Goal: Task Accomplishment & Management: Complete application form

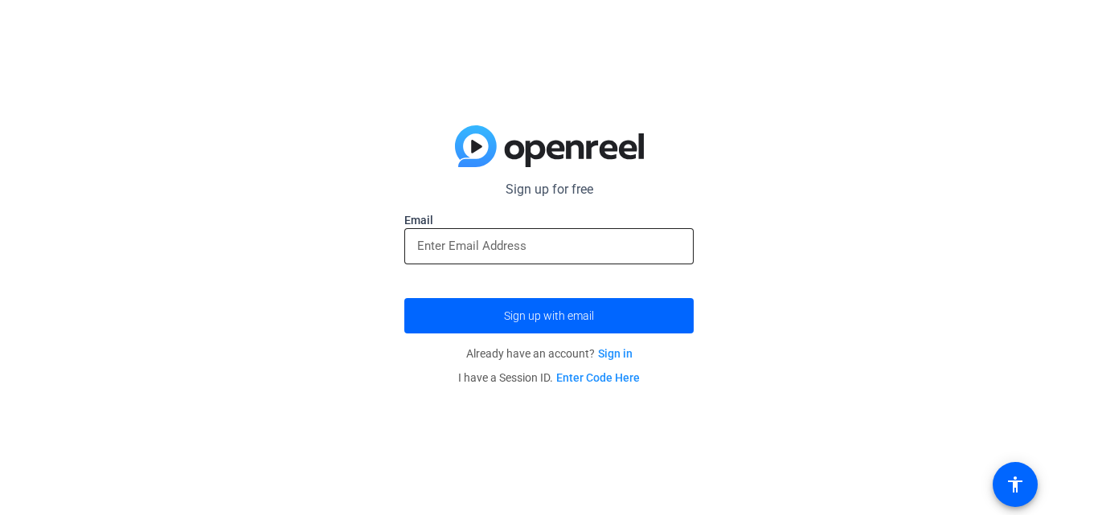
click at [570, 239] on input "email" at bounding box center [549, 245] width 264 height 19
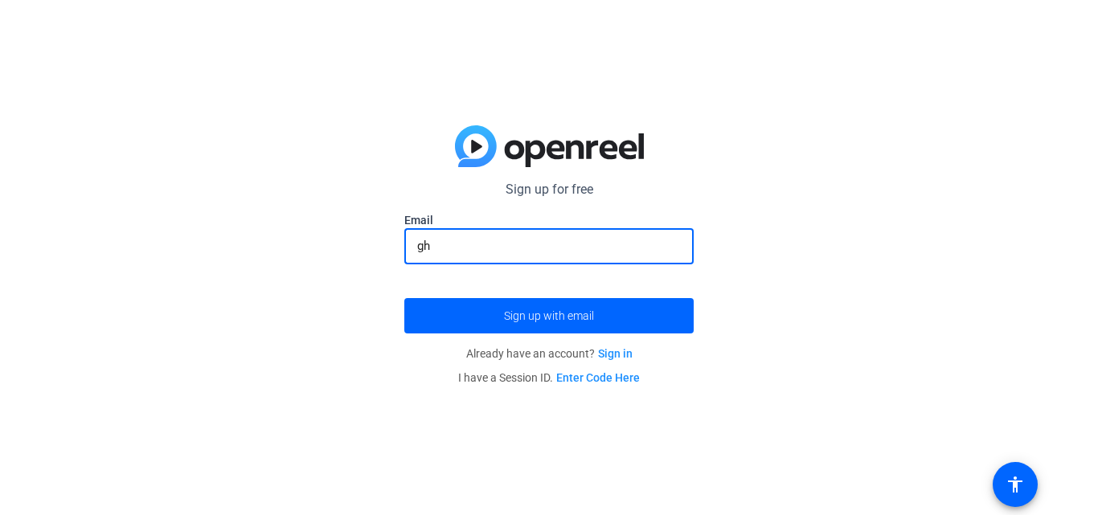
type input "g"
type input "gs180048@gitanjaliseniorschool.com"
click at [404, 298] on button "Sign up with email" at bounding box center [548, 315] width 289 height 35
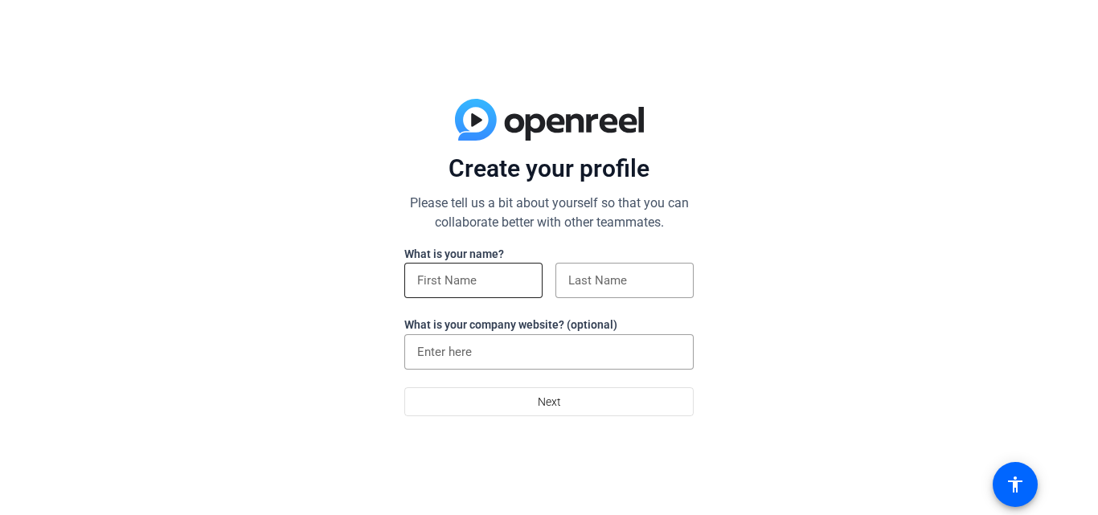
click at [482, 296] on div at bounding box center [473, 280] width 113 height 35
type input "A"
type input "dfw"
click at [621, 281] on input "s" at bounding box center [624, 280] width 113 height 19
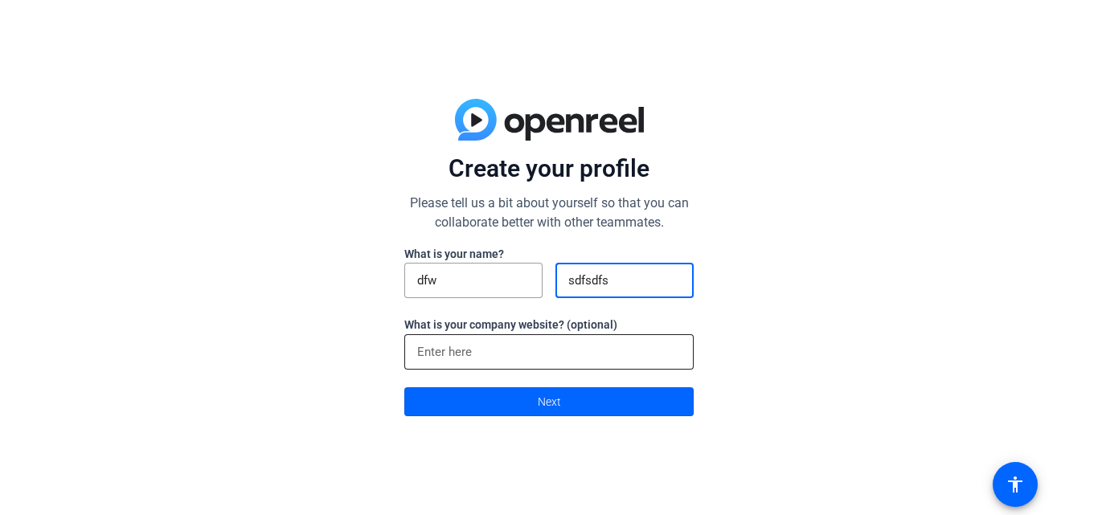
type input "sdfsdfs"
click at [472, 359] on input at bounding box center [549, 351] width 264 height 19
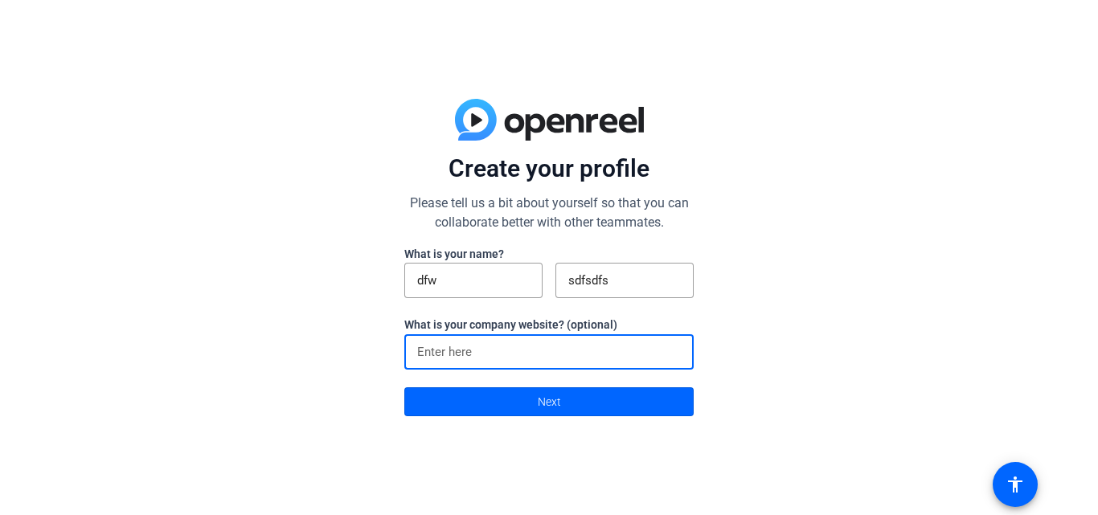
click at [609, 306] on div at bounding box center [625, 307] width 138 height 18
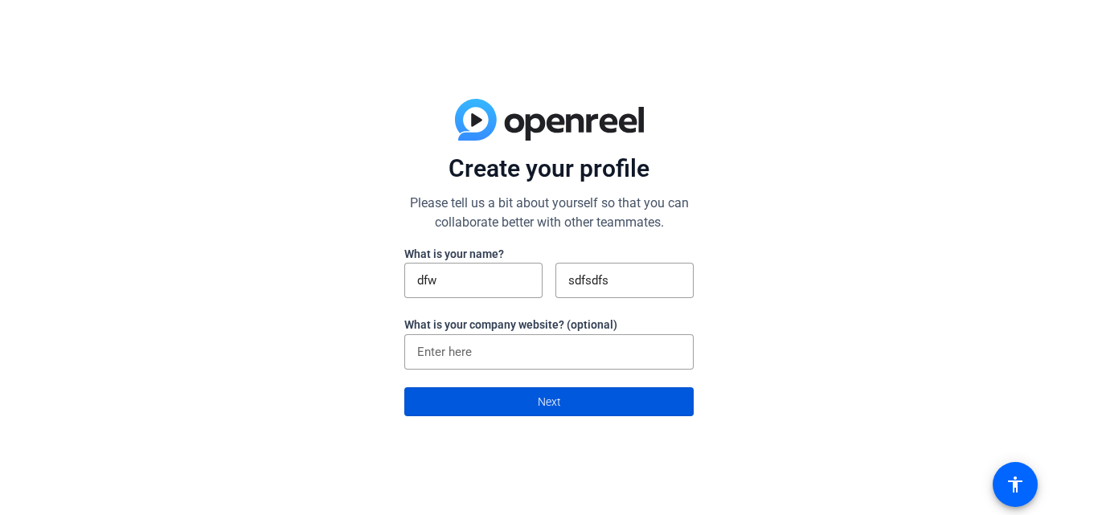
click at [564, 406] on span at bounding box center [549, 402] width 288 height 39
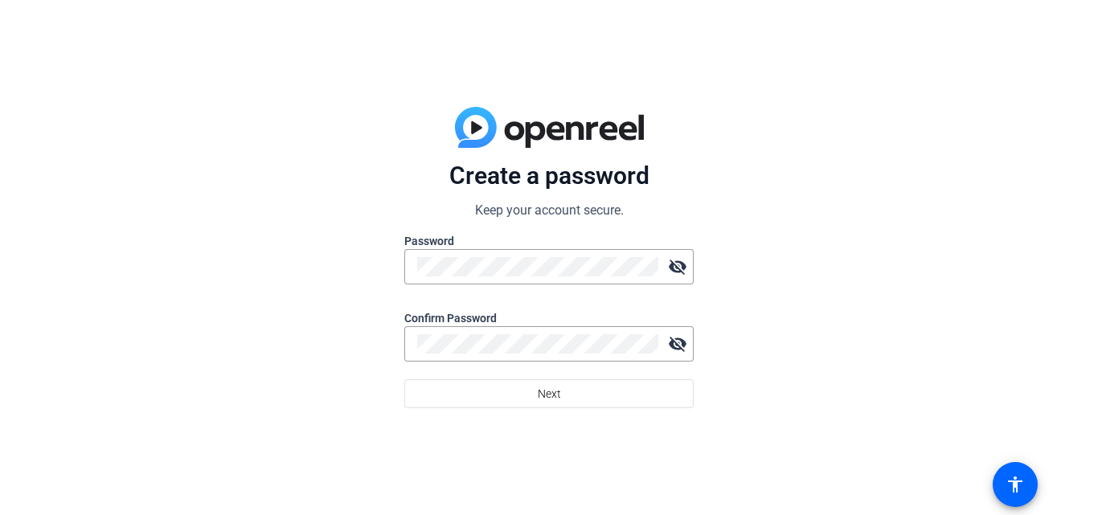
click at [100, 108] on div "Create a password Keep your account secure. Password visibility_off Confirm Pas…" at bounding box center [549, 257] width 1098 height 515
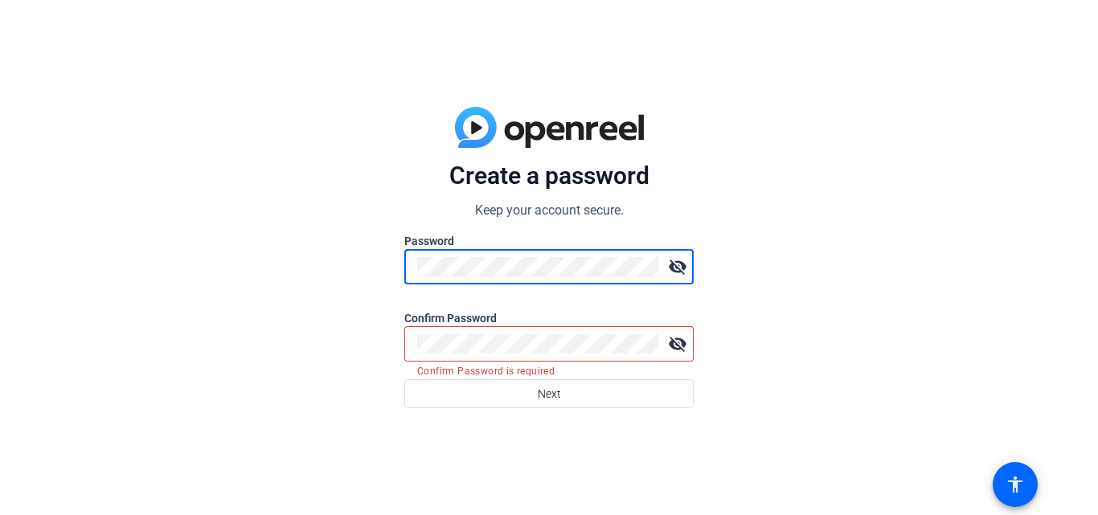
click at [0, 341] on div "Create a password Keep your account secure. Password visibility_off Confirm Pas…" at bounding box center [549, 257] width 1098 height 515
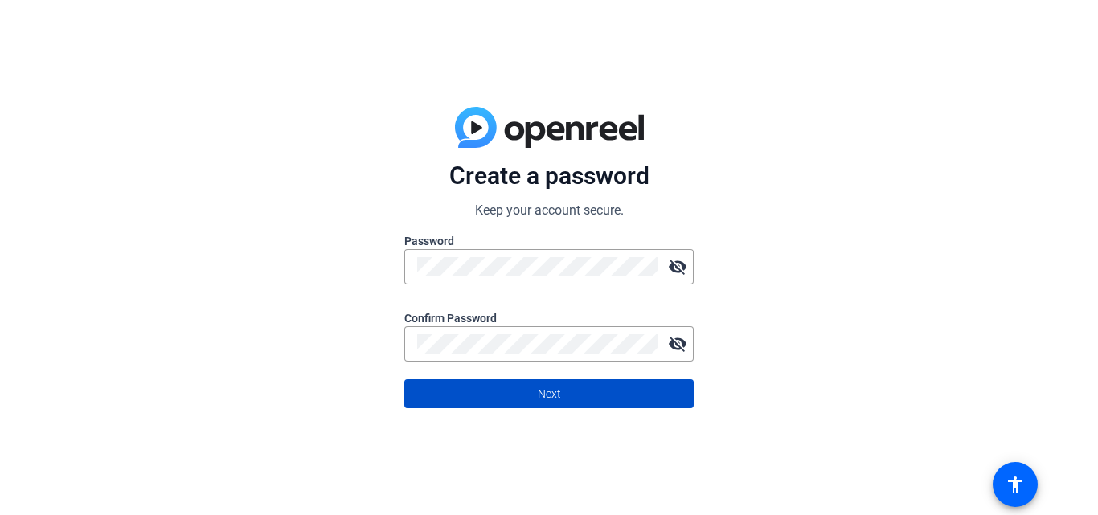
click at [633, 407] on span at bounding box center [549, 394] width 288 height 39
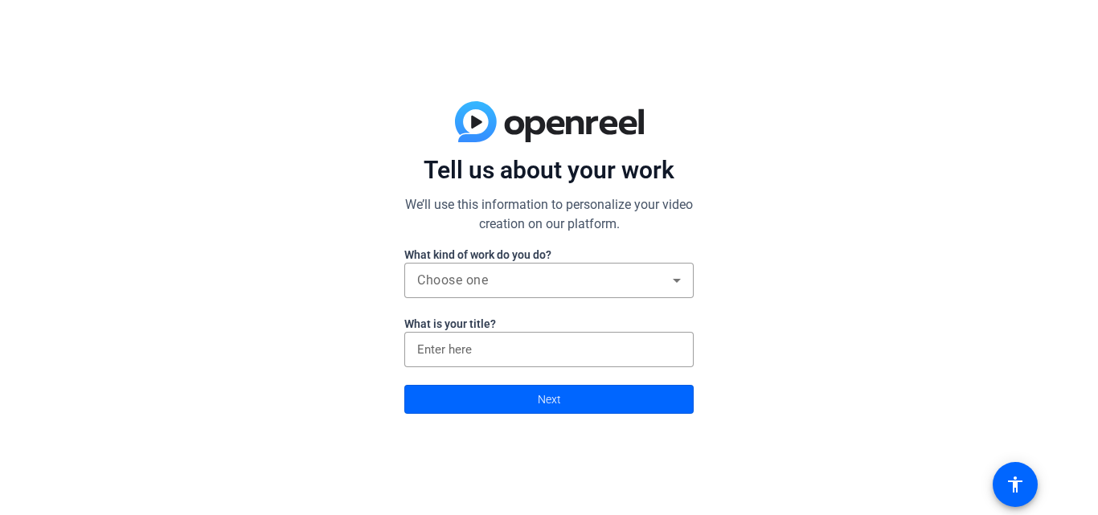
click at [566, 301] on div at bounding box center [548, 307] width 289 height 18
click at [563, 287] on div "Choose one" at bounding box center [545, 280] width 256 height 19
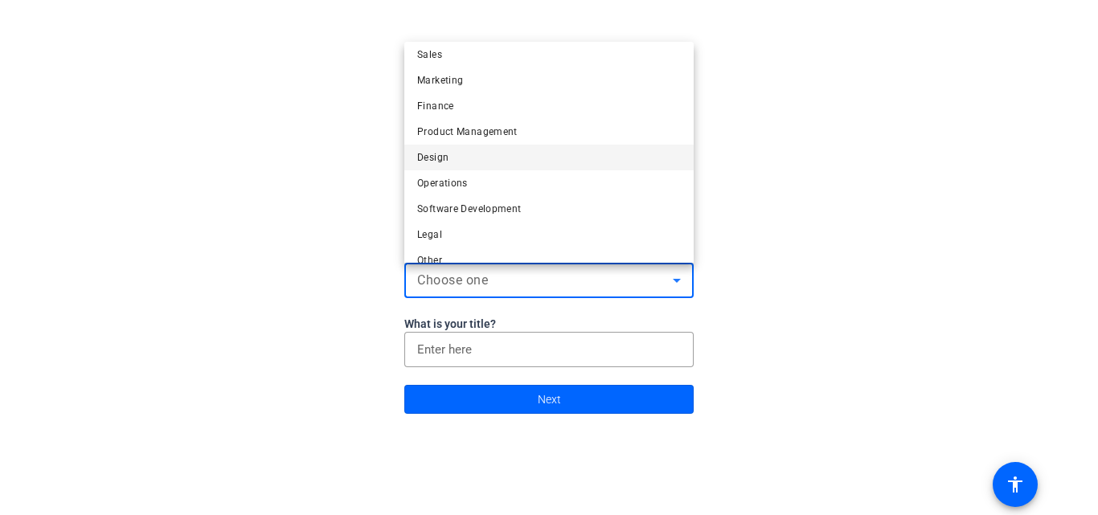
scroll to position [49, 0]
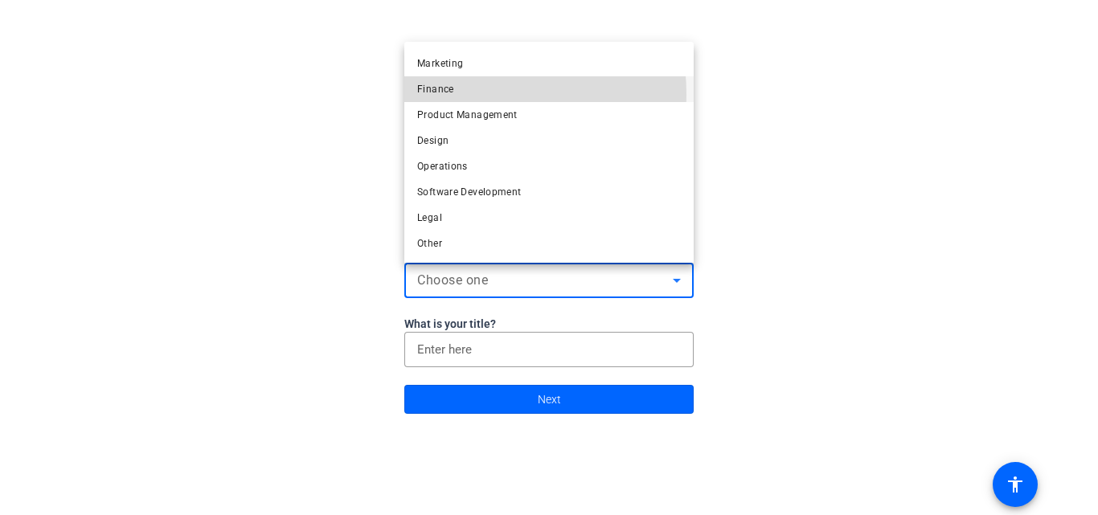
click at [445, 95] on span "Finance" at bounding box center [435, 89] width 37 height 19
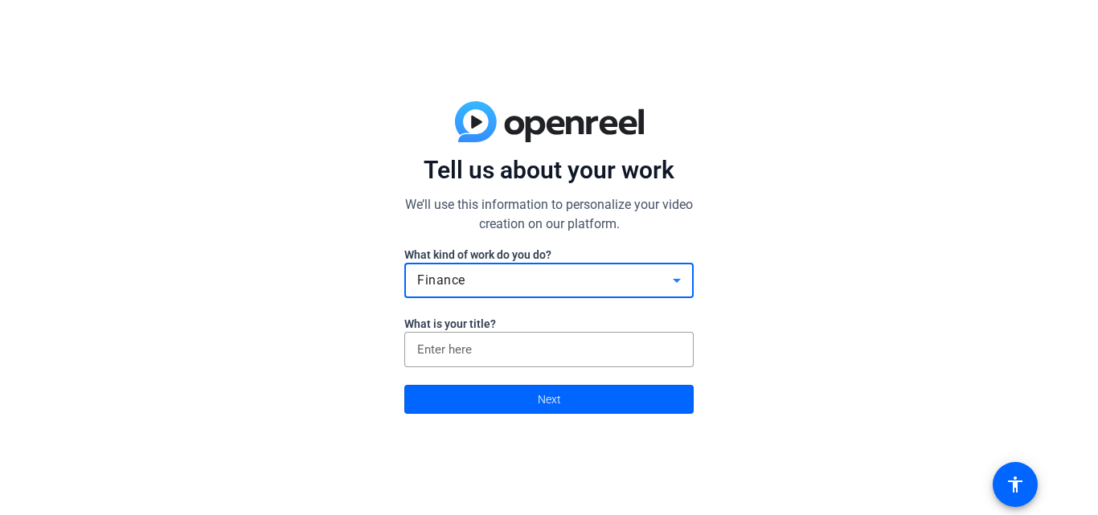
click at [643, 281] on div "Finance" at bounding box center [545, 280] width 256 height 19
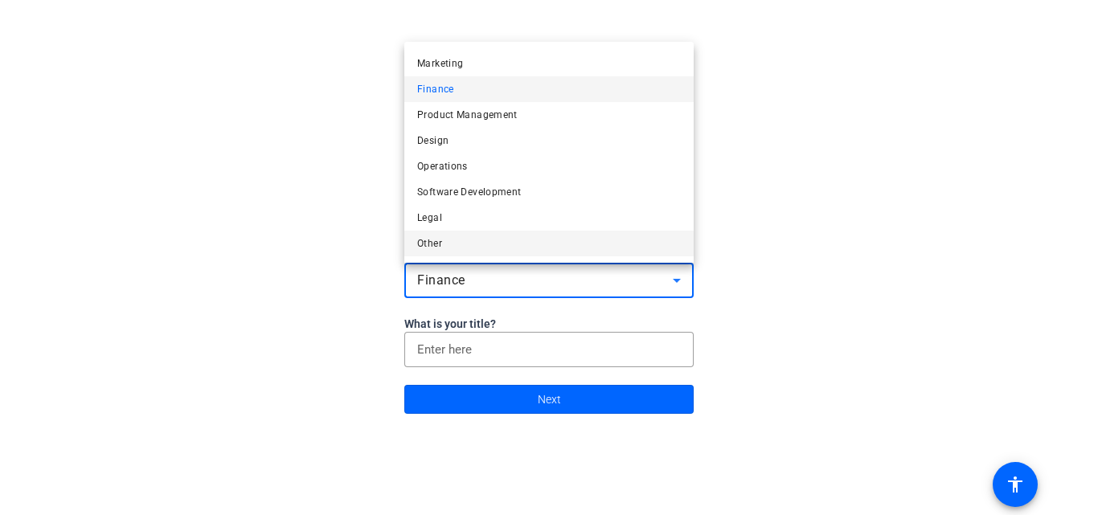
click at [446, 233] on mat-option "Other" at bounding box center [548, 244] width 289 height 26
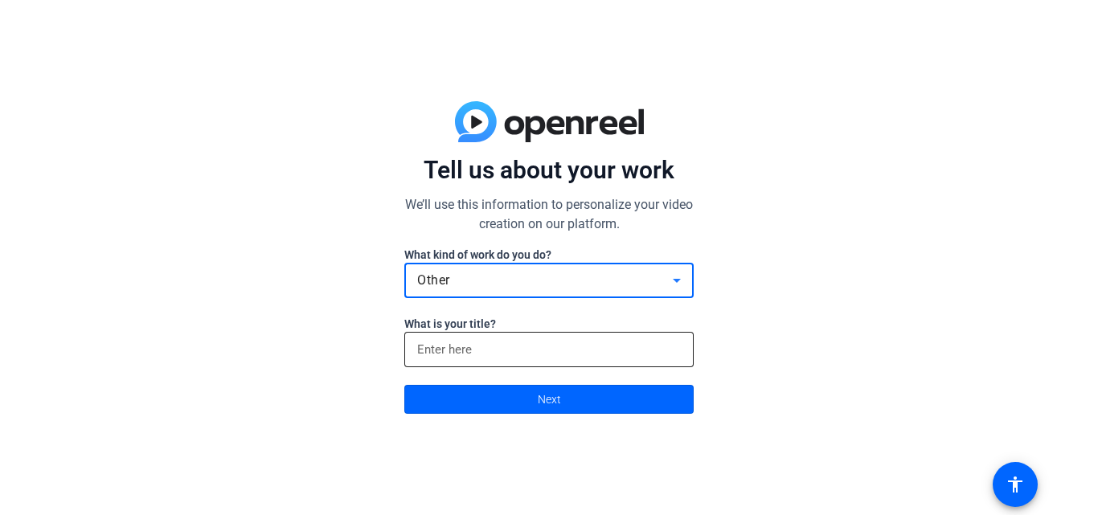
click at [504, 349] on input at bounding box center [549, 349] width 264 height 19
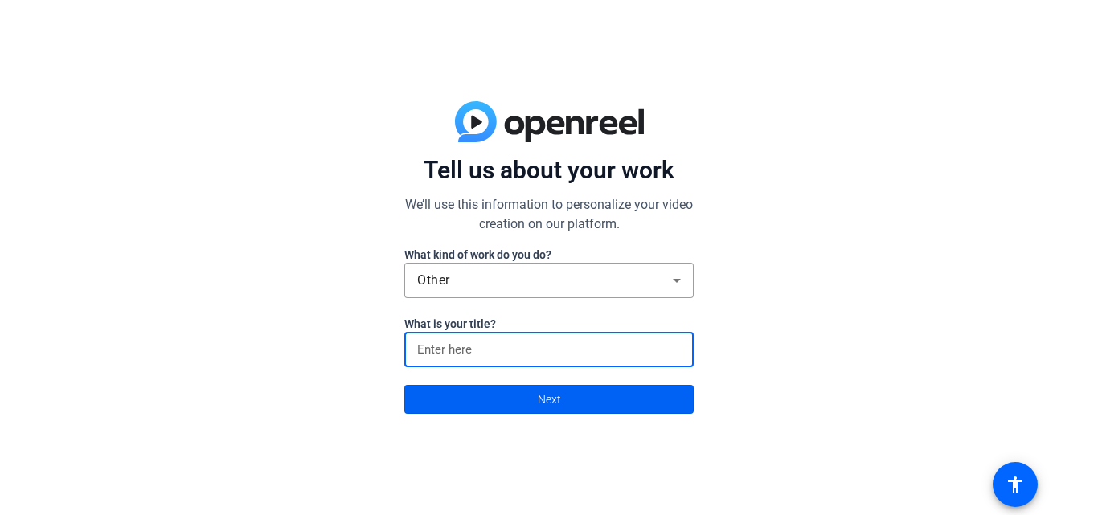
click at [506, 408] on span at bounding box center [549, 399] width 288 height 39
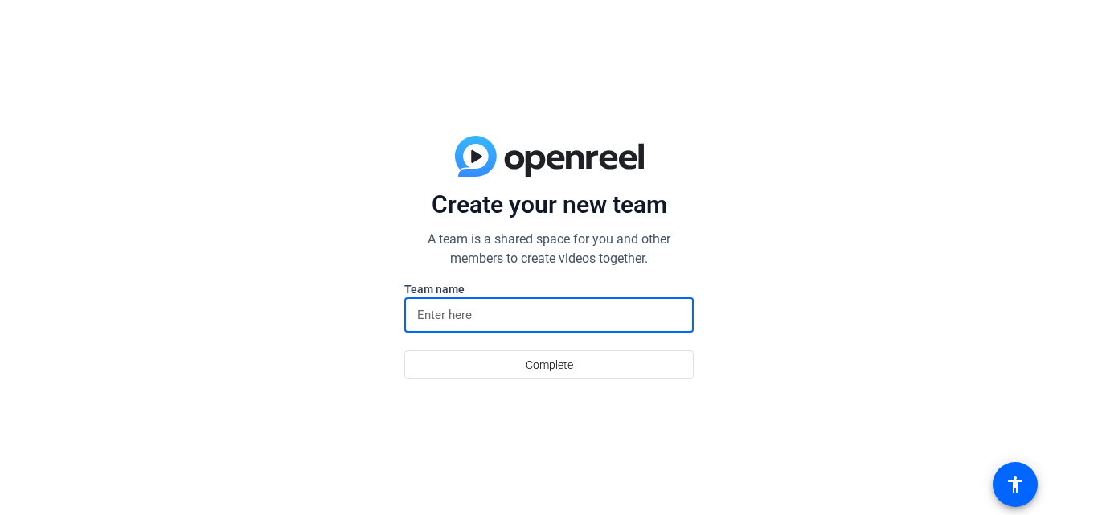
click at [515, 320] on input at bounding box center [549, 314] width 264 height 19
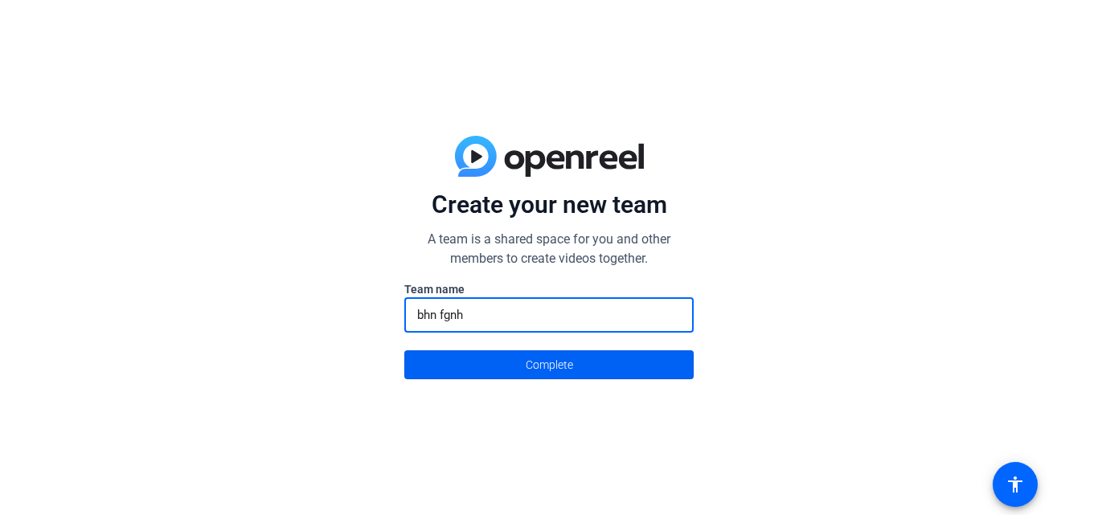
type input "bhn fgnh"
click at [571, 377] on span "Complete" at bounding box center [549, 365] width 47 height 31
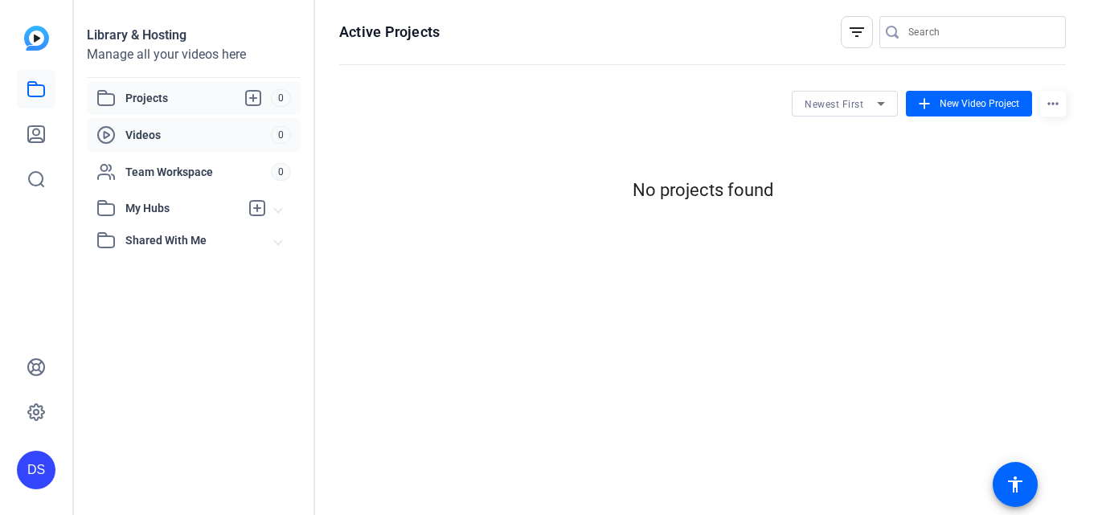
click at [186, 129] on span "Videos" at bounding box center [198, 135] width 146 height 16
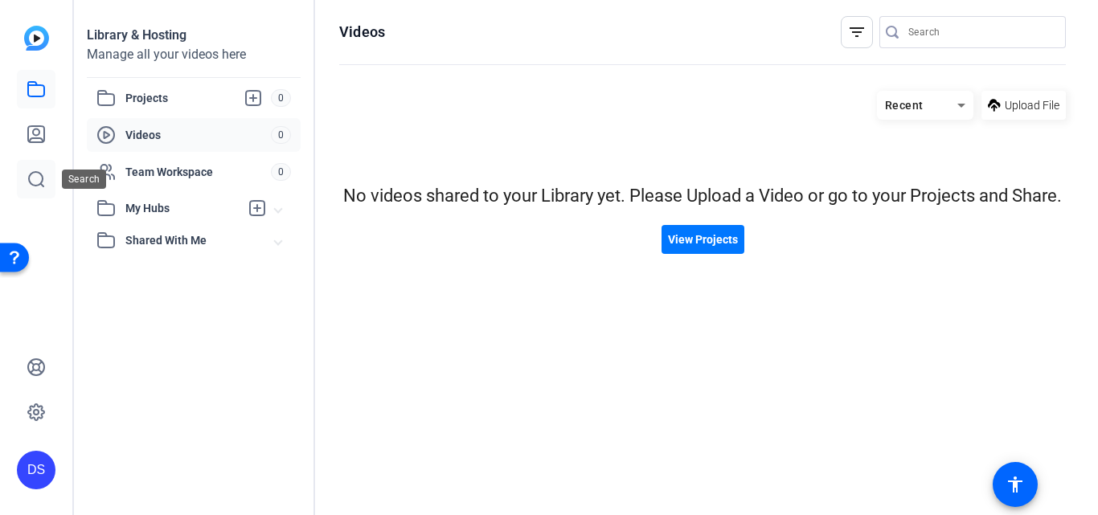
click at [21, 195] on link at bounding box center [36, 179] width 39 height 39
click at [20, 189] on link at bounding box center [36, 179] width 39 height 39
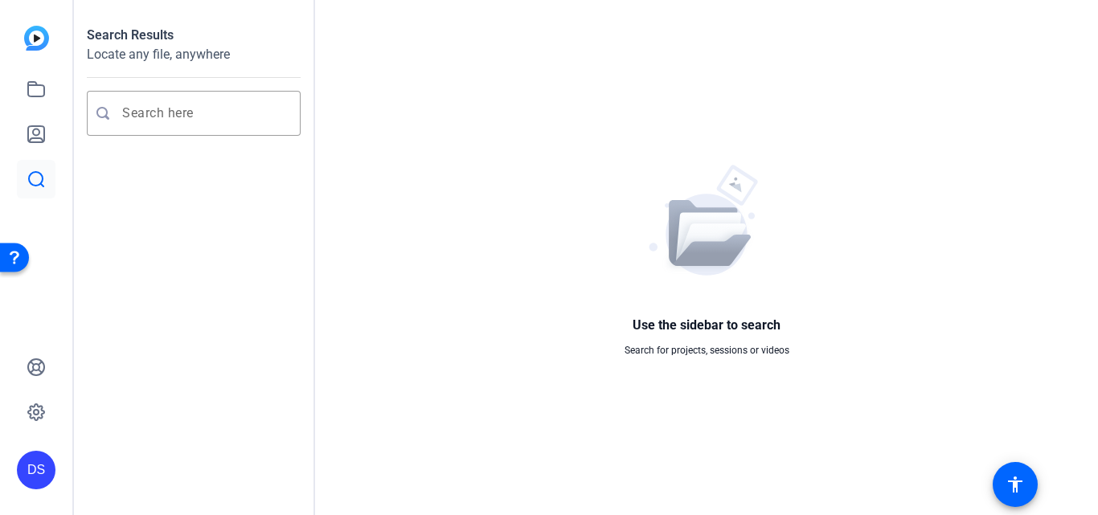
click at [29, 183] on icon at bounding box center [36, 179] width 19 height 19
click at [178, 148] on div at bounding box center [194, 145] width 214 height 18
drag, startPoint x: 179, startPoint y: 119, endPoint x: 630, endPoint y: 10, distance: 464.1
click at [179, 119] on input "Enter search query" at bounding box center [201, 113] width 159 height 19
